Goal: Navigation & Orientation: Understand site structure

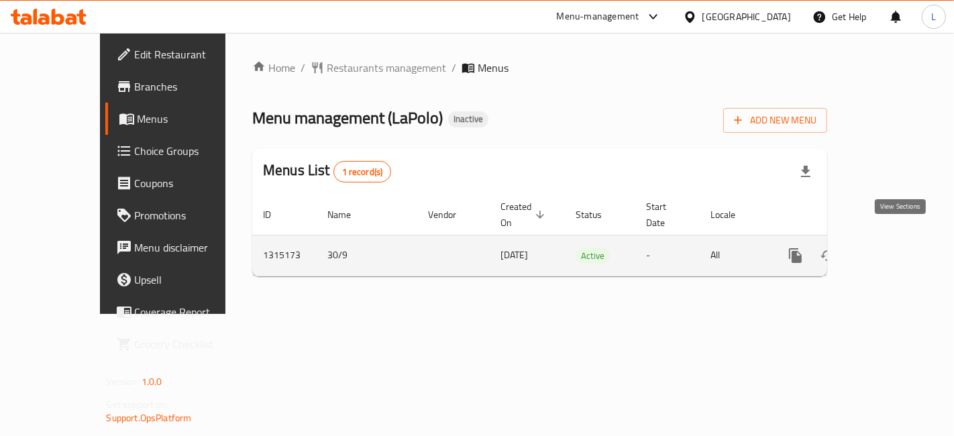
click at [896, 248] on icon "enhanced table" at bounding box center [892, 256] width 16 height 16
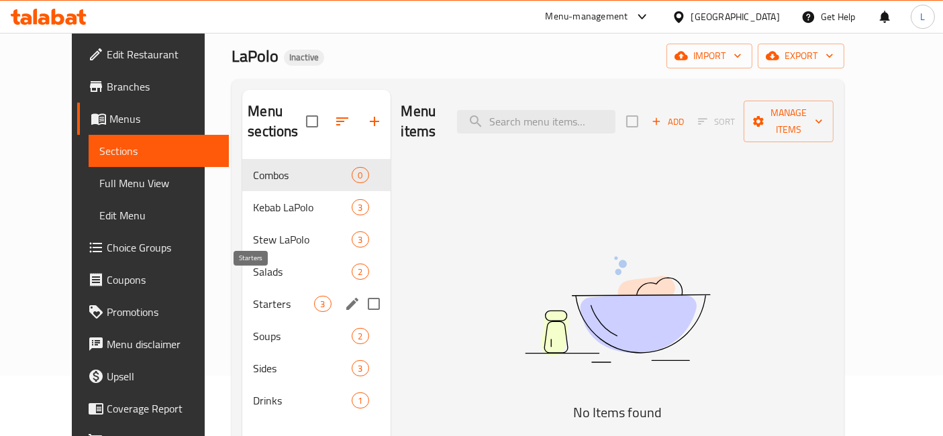
scroll to position [74, 0]
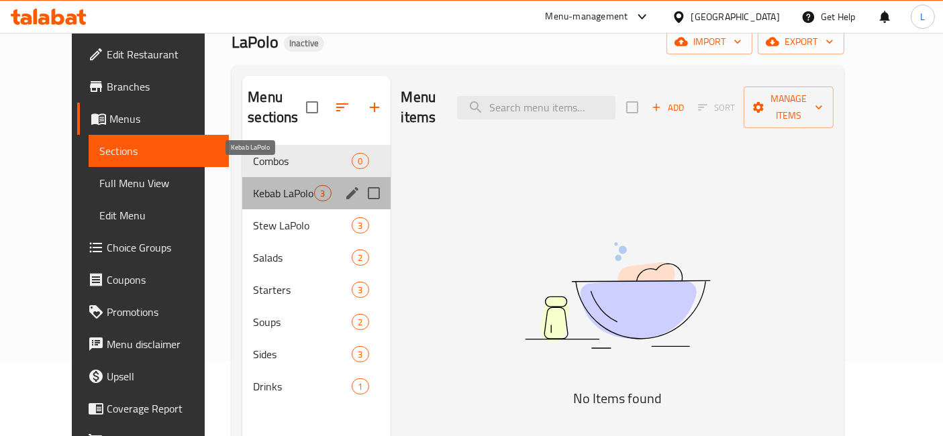
click at [253, 185] on span "Kebab LaPolo" at bounding box center [283, 193] width 61 height 16
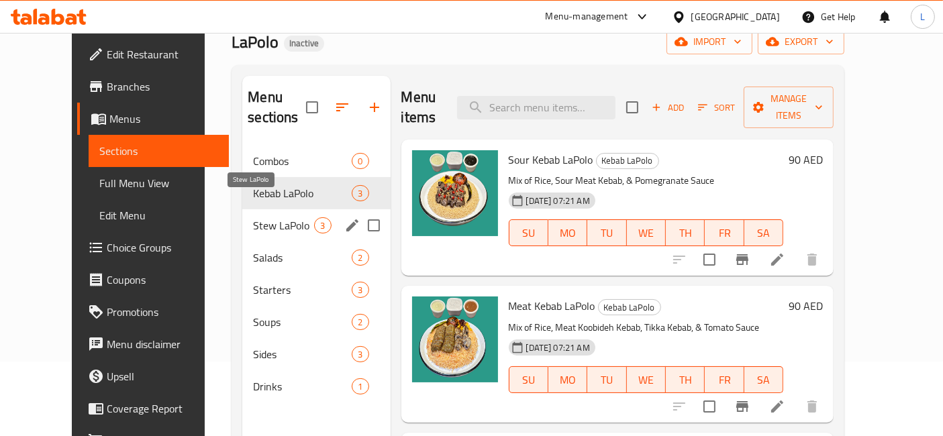
click at [253, 217] on span "Stew LaPolo" at bounding box center [283, 225] width 61 height 16
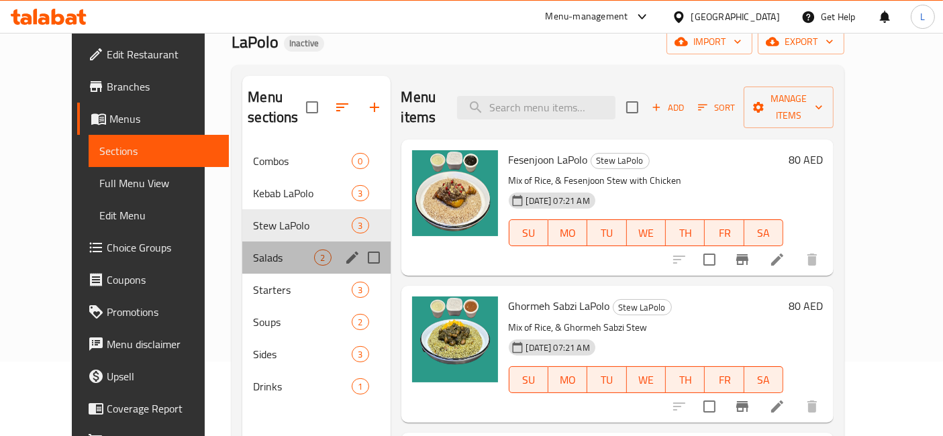
click at [242, 242] on div "Salads 2" at bounding box center [316, 258] width 148 height 32
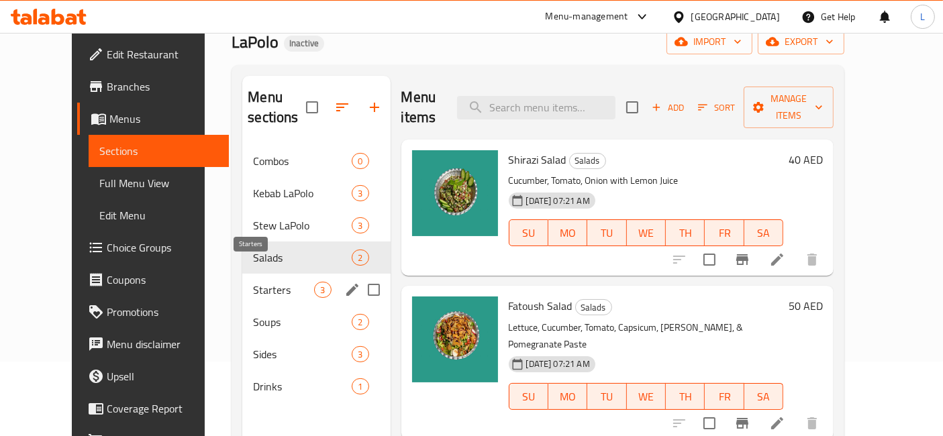
click at [253, 282] on span "Starters" at bounding box center [283, 290] width 61 height 16
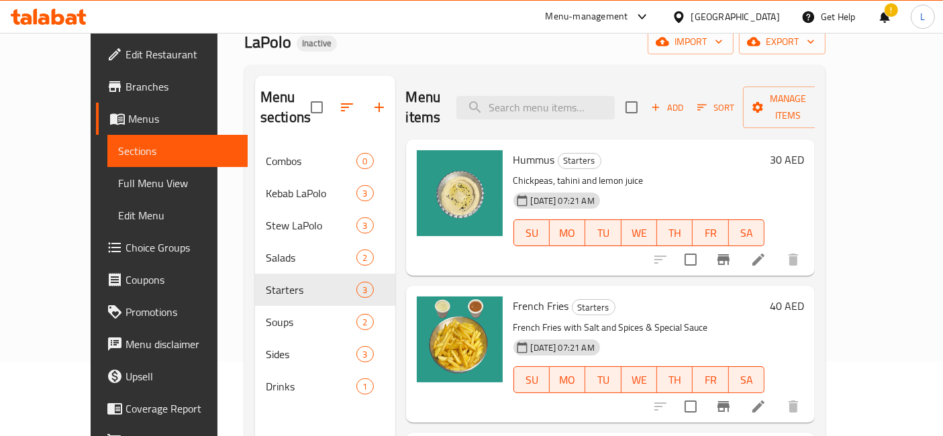
click at [52, 19] on icon at bounding box center [58, 17] width 13 height 16
